Goal: Task Accomplishment & Management: Manage account settings

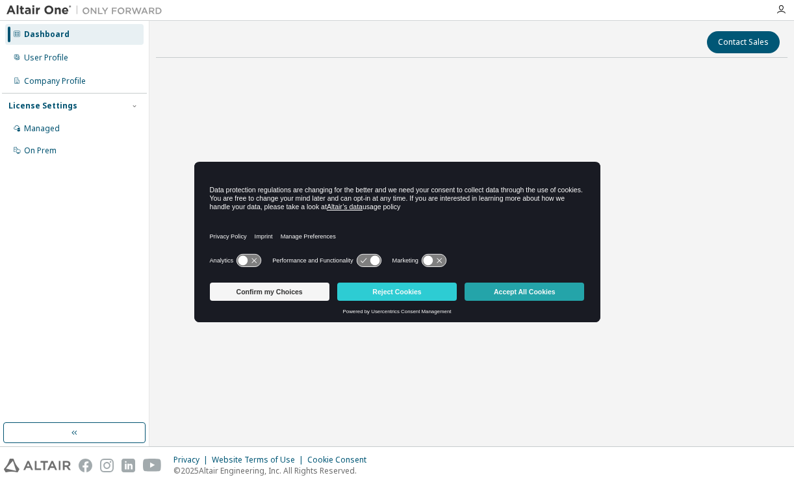
click at [525, 289] on button "Accept All Cookies" at bounding box center [525, 292] width 120 height 18
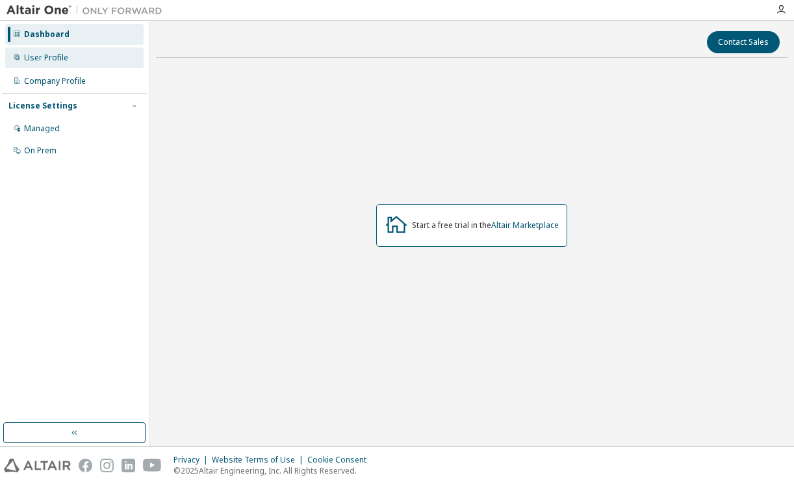
click at [81, 54] on div "User Profile" at bounding box center [74, 57] width 138 height 21
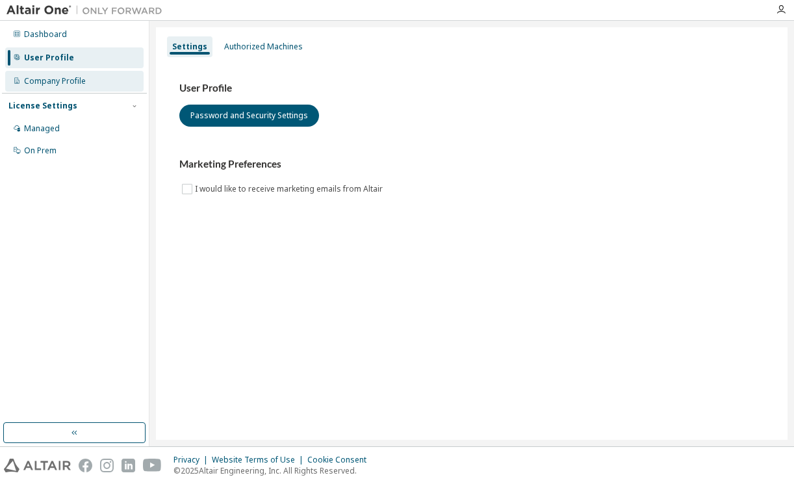
click at [79, 80] on div "Company Profile" at bounding box center [55, 81] width 62 height 10
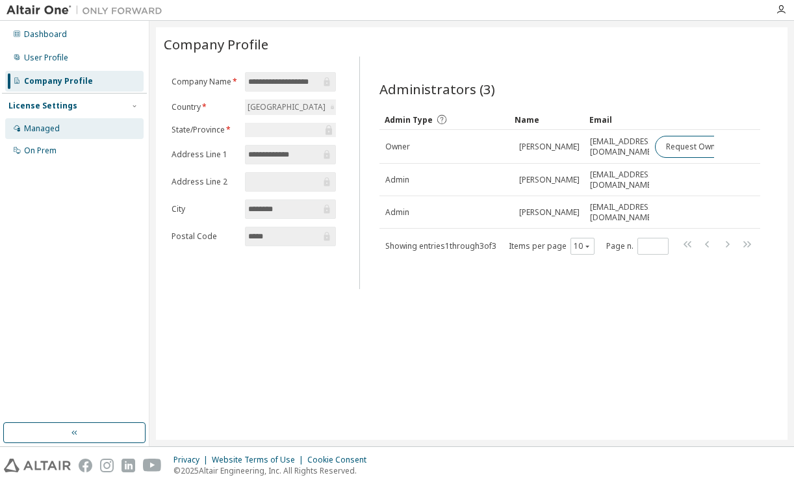
click at [74, 123] on div "Managed" at bounding box center [74, 128] width 138 height 21
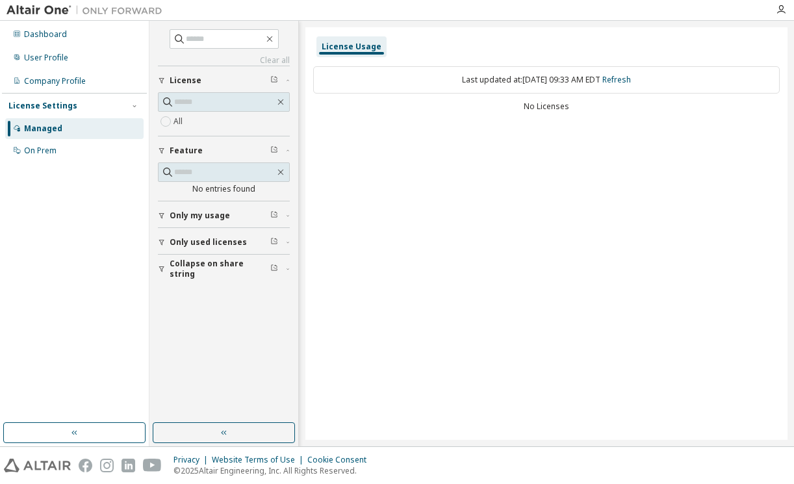
click at [213, 211] on span "Only my usage" at bounding box center [200, 216] width 60 height 10
click at [80, 146] on div "On Prem" at bounding box center [74, 150] width 138 height 21
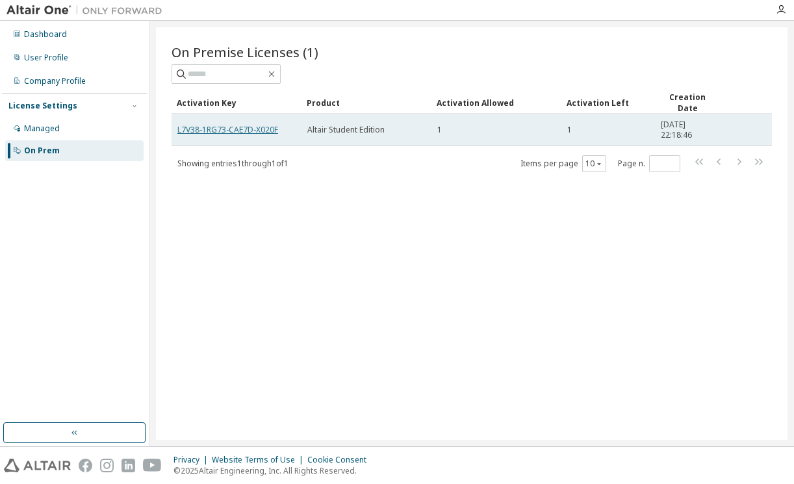
click at [200, 129] on link "L7V38-1RG73-CAE7D-X020F" at bounding box center [227, 129] width 101 height 11
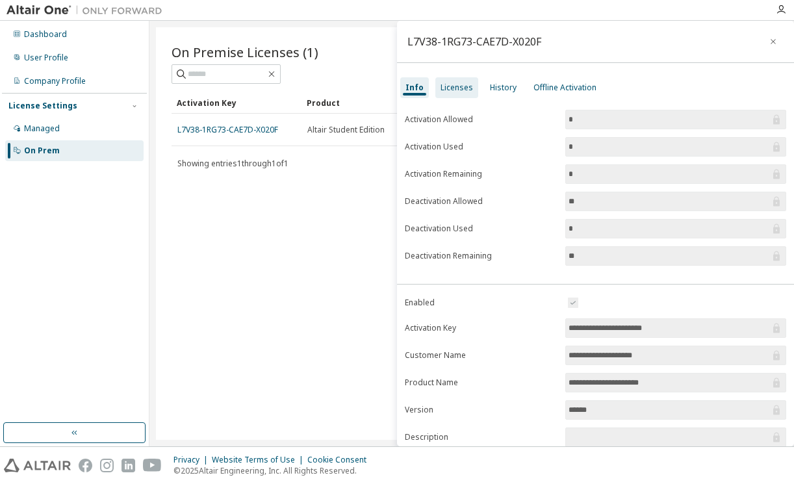
click at [456, 85] on div "Licenses" at bounding box center [457, 88] width 32 height 10
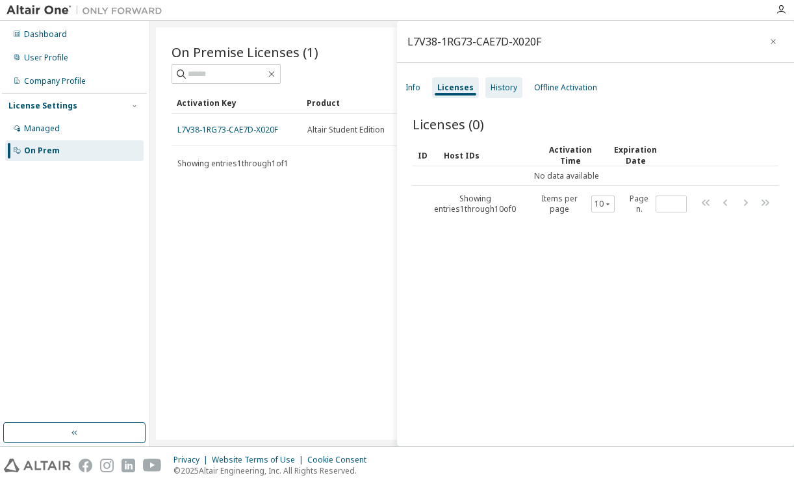
click at [512, 86] on div "History" at bounding box center [504, 88] width 27 height 10
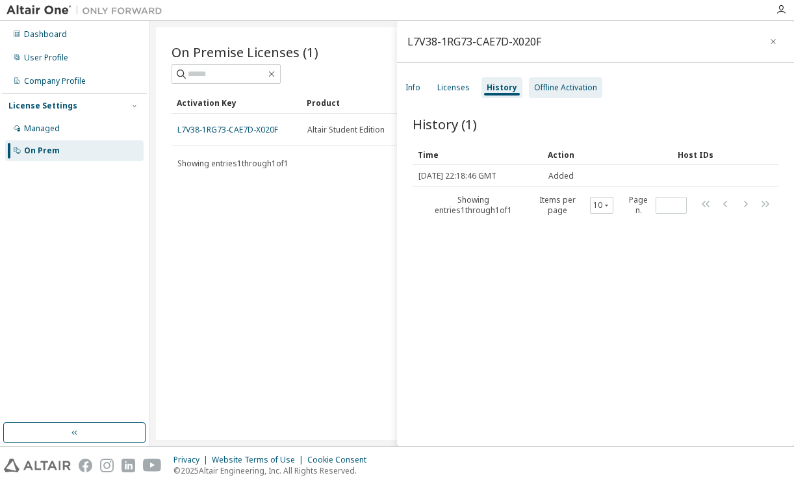
click at [562, 94] on div "Offline Activation" at bounding box center [565, 87] width 73 height 21
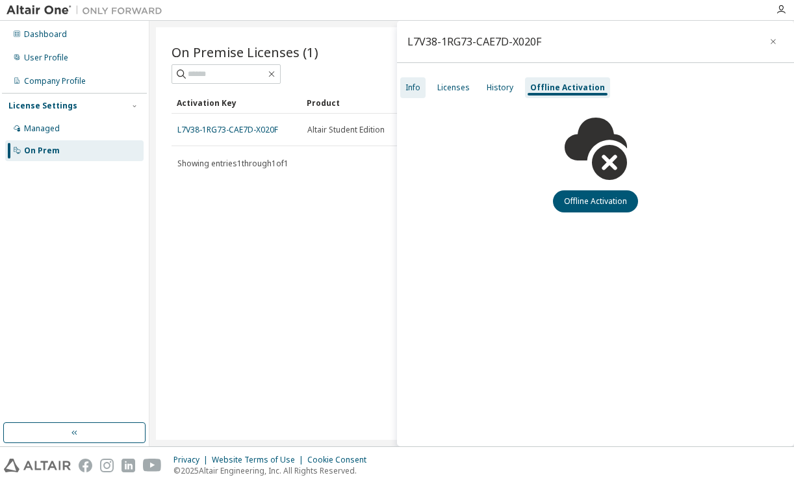
click at [421, 88] on div "Info" at bounding box center [412, 87] width 25 height 21
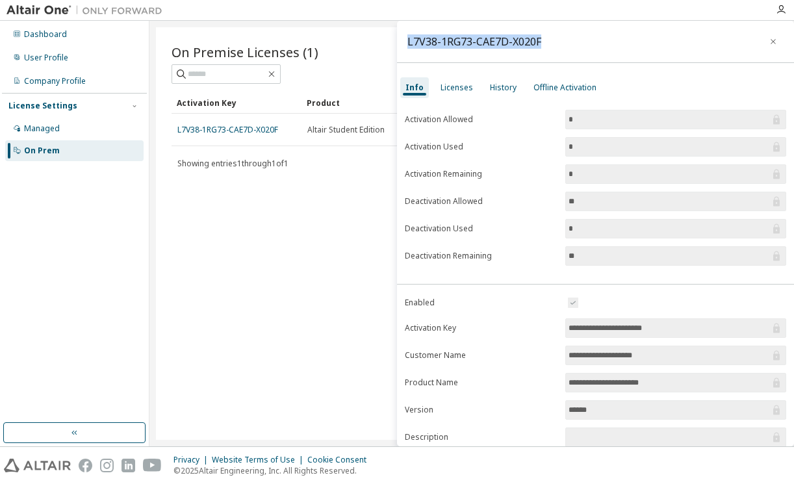
drag, startPoint x: 539, startPoint y: 41, endPoint x: 404, endPoint y: 42, distance: 135.2
click at [404, 42] on div "L7V38-1RG73-CAE7D-X020F" at bounding box center [595, 42] width 397 height 42
copy div "L7V38-1RG73-CAE7D-X020F"
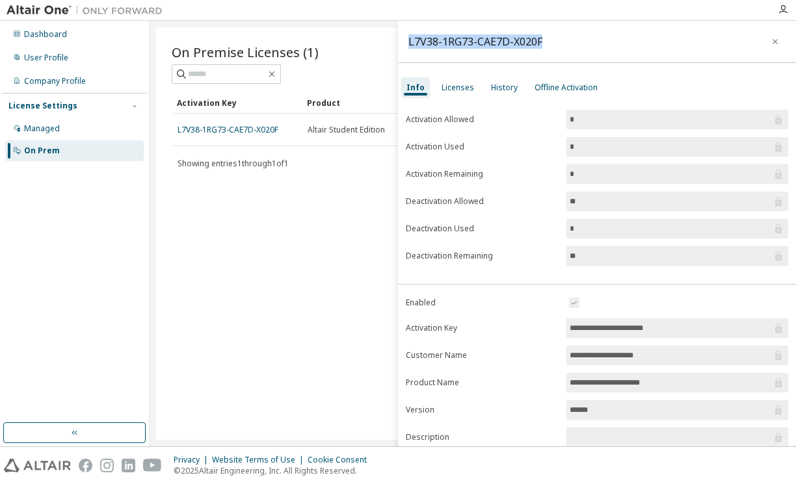
click at [538, 45] on div "L7V38-1RG73-CAE7D-X020F" at bounding box center [475, 41] width 134 height 10
drag, startPoint x: 549, startPoint y: 43, endPoint x: 403, endPoint y: 40, distance: 145.6
click at [403, 40] on div "L7V38-1RG73-CAE7D-X020F" at bounding box center [597, 42] width 398 height 42
copy div "L7V38-1RG73-CAE7D-X020F"
click at [458, 90] on div "Licenses" at bounding box center [458, 88] width 32 height 10
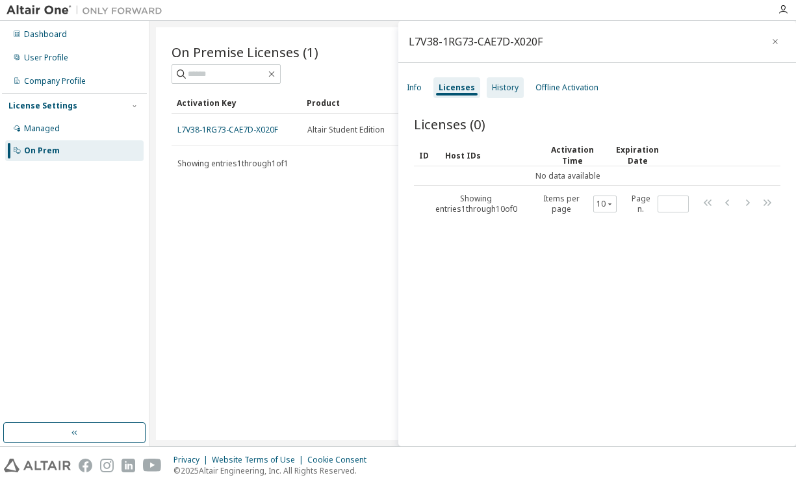
click at [499, 90] on div "History" at bounding box center [505, 88] width 27 height 10
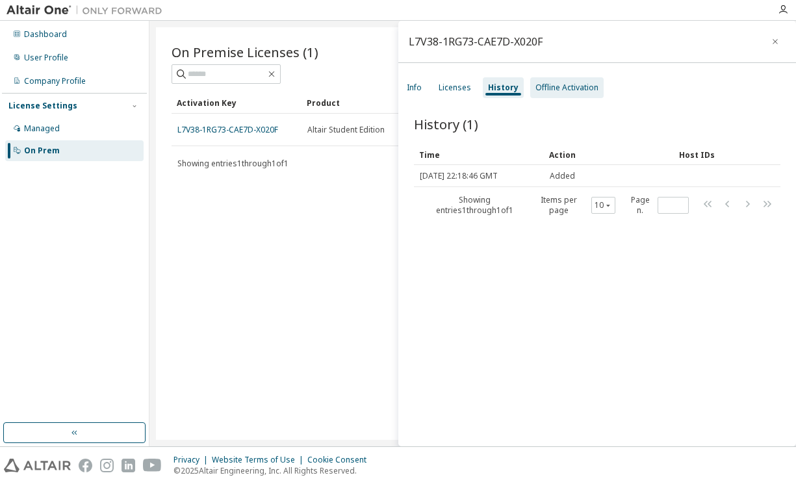
click at [551, 94] on div "Offline Activation" at bounding box center [566, 87] width 73 height 21
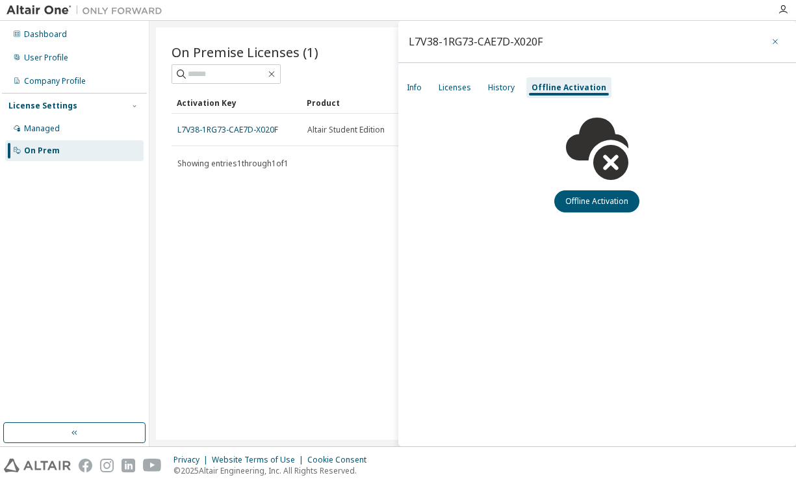
click at [779, 45] on icon "button" at bounding box center [775, 41] width 9 height 10
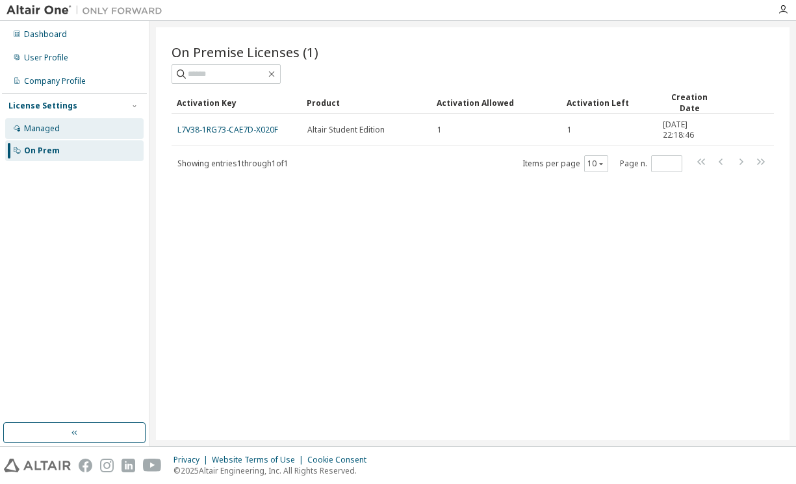
click at [73, 134] on div "Managed" at bounding box center [74, 128] width 138 height 21
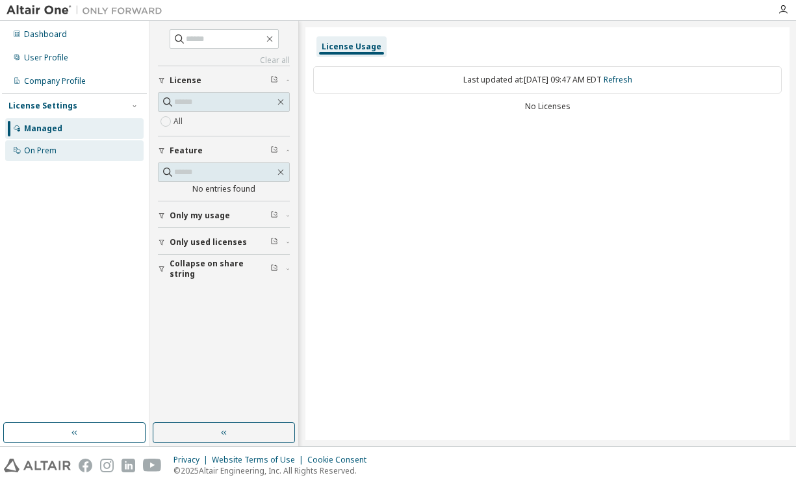
click at [75, 151] on div "On Prem" at bounding box center [74, 150] width 138 height 21
